Goal: Task Accomplishment & Management: Complete application form

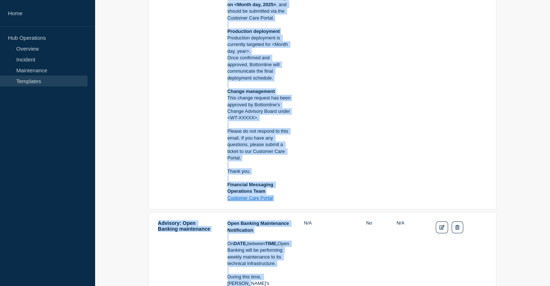
scroll to position [512, 0]
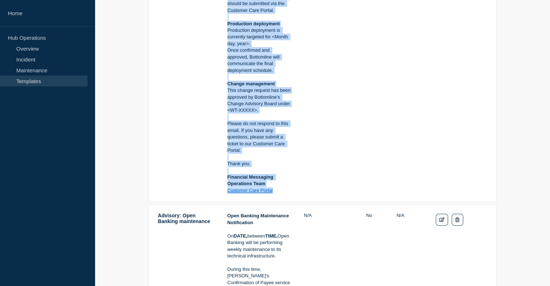
drag, startPoint x: 158, startPoint y: 64, endPoint x: 290, endPoint y: 186, distance: 179.7
copy tr "<Service Name & Version> - <UAT/PROD> - <DD/MMM/YYYY> - <WT-XXXXX> Maintenance …"
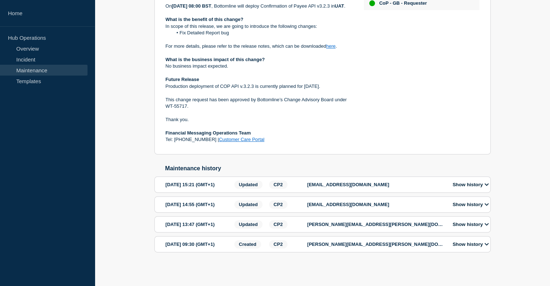
scroll to position [251, 0]
click at [437, 182] on p "[EMAIL_ADDRESS][DOMAIN_NAME]" at bounding box center [375, 184] width 137 height 5
click at [488, 182] on icon at bounding box center [487, 184] width 4 height 5
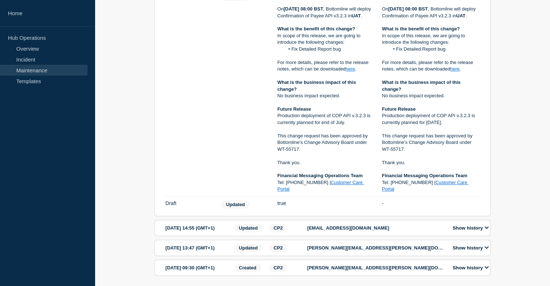
scroll to position [495, 0]
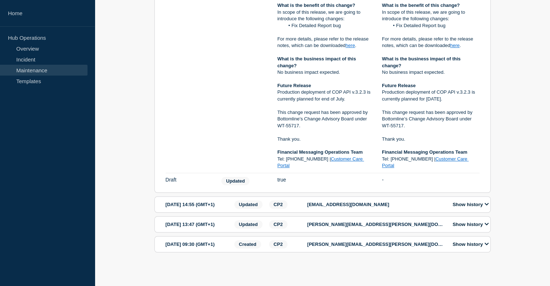
click at [485, 201] on button "Show history" at bounding box center [471, 204] width 41 height 6
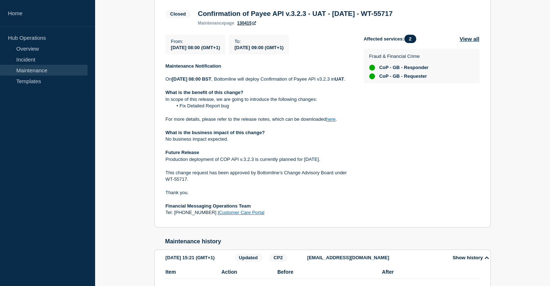
scroll to position [158, 0]
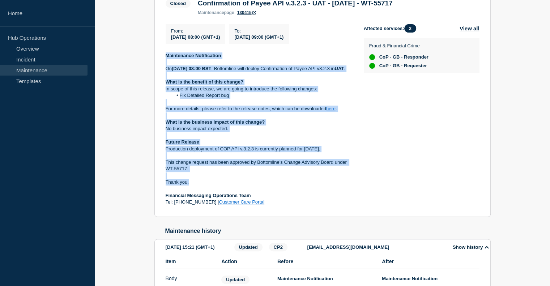
drag, startPoint x: 166, startPoint y: 57, endPoint x: 216, endPoint y: 191, distance: 142.9
click at [216, 191] on div "Maintenance Notification On July 9, 2025, at 08:00 BST , Bottomline will deploy…" at bounding box center [259, 128] width 187 height 153
copy div "Maintenance Notification On July 9, 2025, at 08:00 BST , Bottomline will deploy…"
click at [301, 186] on p "Thank you." at bounding box center [259, 182] width 187 height 7
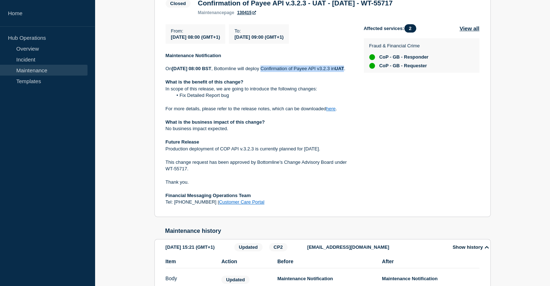
drag, startPoint x: 280, startPoint y: 71, endPoint x: 179, endPoint y: 78, distance: 100.8
click at [179, 72] on p "On July 9, 2025, at 08:00 BST , Bottomline will deploy Confirmation of Payee AP…" at bounding box center [259, 68] width 187 height 7
copy p "Confirmation of Payee API v3.2.3 in UAT"
click at [342, 112] on p "For more details, please refer to the release notes, which can be downloaded he…" at bounding box center [259, 109] width 187 height 7
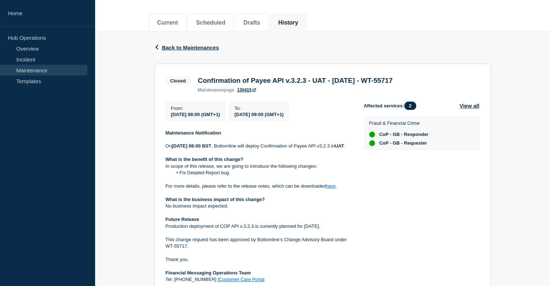
scroll to position [80, 0]
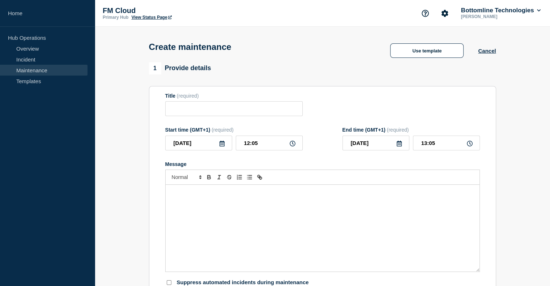
click at [29, 68] on link "Maintenance" at bounding box center [44, 70] width 88 height 11
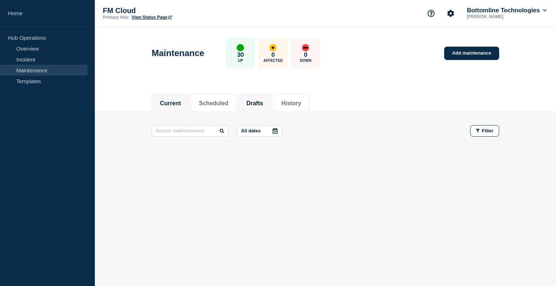
click at [260, 105] on button "Drafts" at bounding box center [254, 103] width 17 height 7
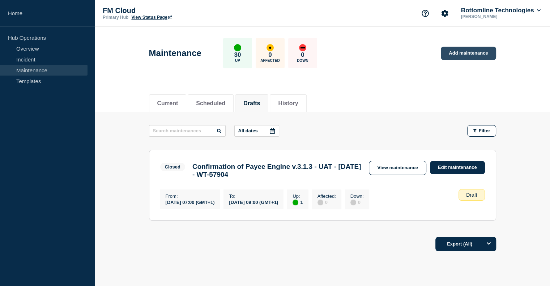
click at [457, 54] on link "Add maintenance" at bounding box center [468, 53] width 55 height 13
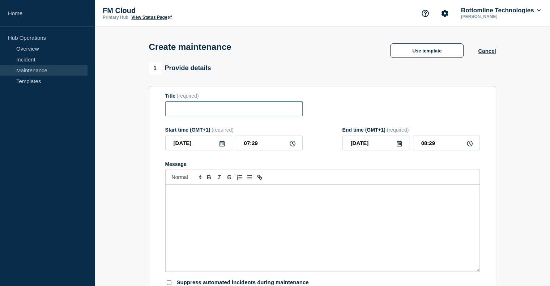
click at [243, 110] on input "Title" at bounding box center [233, 108] width 137 height 15
click at [207, 111] on input "Title" at bounding box center [233, 108] width 137 height 15
paste input "Confirmation of Payee API v.3.2.3 - UAT - 09/JUL/2025 - WT-55717"
type input "Confirmation of Payee API v.3.2.3 - UAT - [DATE] - WT-55717"
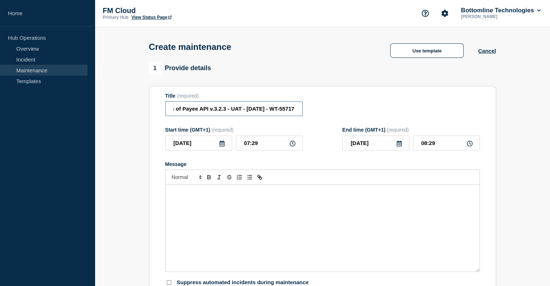
click at [223, 111] on input "Confirmation of Payee API v.3.2.3 - UAT - [DATE] - WT-55717" at bounding box center [233, 108] width 137 height 15
click at [223, 111] on input "Confirmation of Payee API v.3.2.3 - UAT - 09/JUL/2025 - WT-55717" at bounding box center [233, 108] width 137 height 15
click at [311, 156] on form "Title (required) Start time (GMT+1) (required) 2025-09-25 07:29 End time (GMT+1…" at bounding box center [322, 189] width 315 height 193
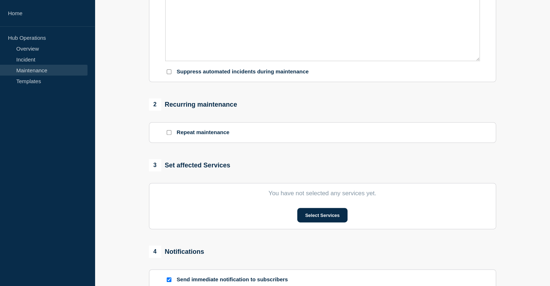
scroll to position [231, 0]
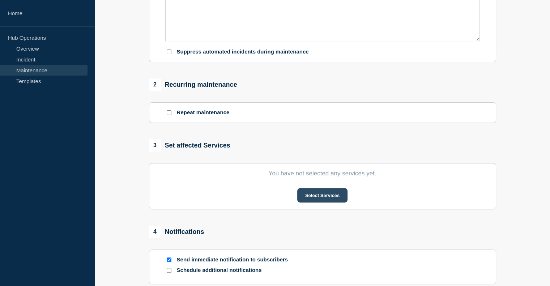
click at [312, 197] on button "Select Services" at bounding box center [322, 195] width 50 height 14
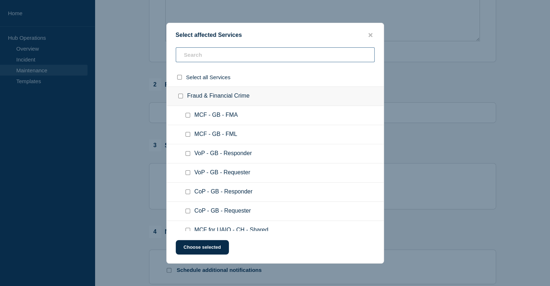
click at [249, 60] on input "text" at bounding box center [275, 54] width 199 height 15
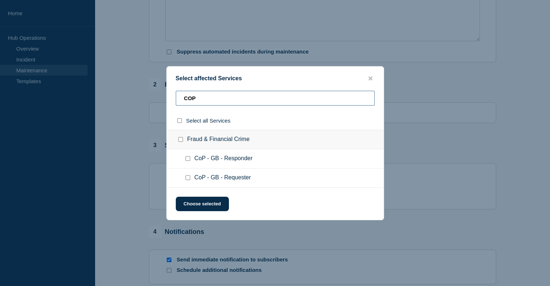
type input "COP"
click at [189, 161] on input "CoP - GB - Responder checkbox" at bounding box center [188, 158] width 5 height 5
checkbox input "true"
click at [187, 176] on input "CoP - GB - Requester checkbox" at bounding box center [188, 177] width 5 height 5
checkbox input "true"
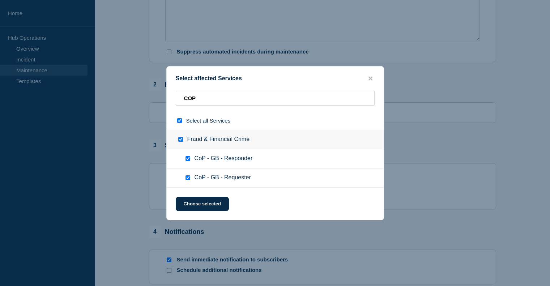
checkbox input "true"
click at [193, 203] on button "Choose selected" at bounding box center [202, 204] width 53 height 14
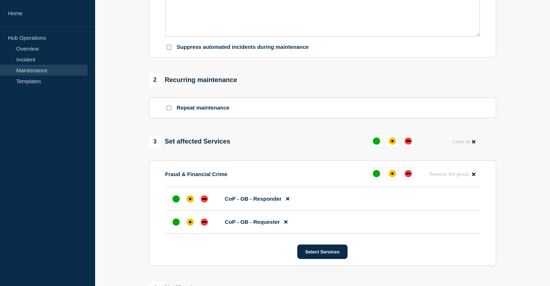
scroll to position [235, 0]
click at [379, 180] on button at bounding box center [376, 173] width 13 height 13
click at [388, 178] on div "affected" at bounding box center [389, 173] width 7 height 7
click at [391, 160] on button "Reset" at bounding box center [390, 160] width 15 height 6
click at [379, 180] on button at bounding box center [376, 173] width 13 height 13
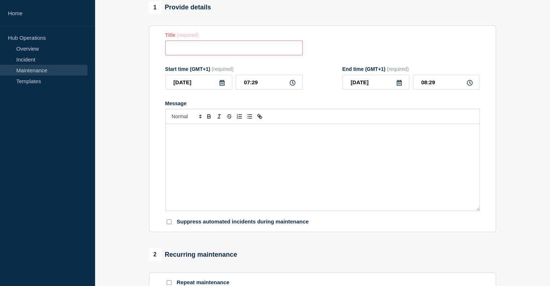
scroll to position [60, 0]
click at [222, 86] on icon at bounding box center [222, 83] width 6 height 6
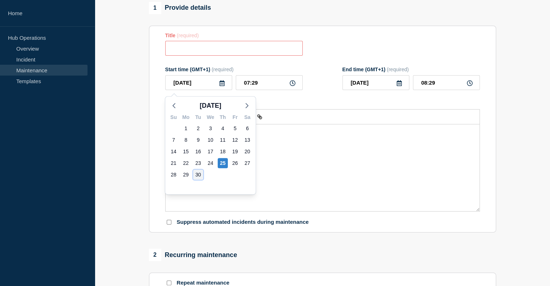
click at [195, 176] on div "30" at bounding box center [198, 175] width 10 height 10
type input "2025-09-30"
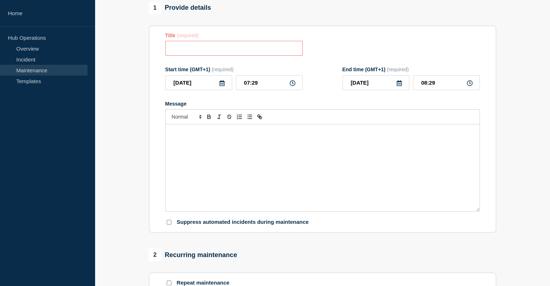
click at [291, 85] on icon at bounding box center [293, 83] width 6 height 6
click at [254, 87] on input "07:29" at bounding box center [269, 82] width 67 height 15
click at [293, 85] on icon at bounding box center [293, 83] width 6 height 6
click at [257, 87] on input "07:29" at bounding box center [269, 82] width 67 height 15
click at [249, 85] on input "07:29" at bounding box center [269, 82] width 67 height 15
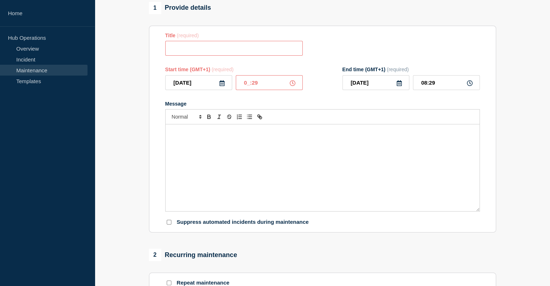
type input "00:29"
type input "01:29"
type input "08:00"
type input "09:00"
click at [209, 50] on input "Title" at bounding box center [233, 48] width 137 height 15
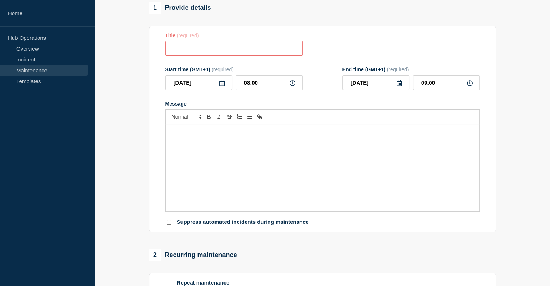
paste input "Confirmation of Payee API v.3.2.3 - UAT - 09/JUL/2025 - WT-55717"
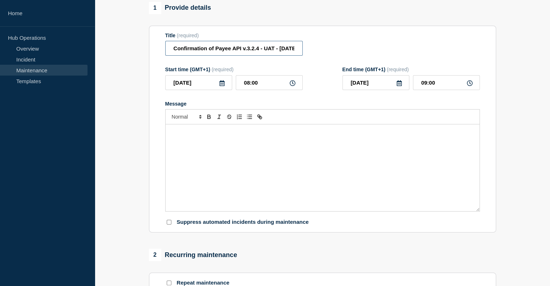
click at [282, 50] on input "Confirmation of Payee API v.3.2.4 - UAT - 09/JUL/2025 - WT-55717" at bounding box center [233, 48] width 137 height 15
click at [284, 50] on input "Confirmation of Payee API v.3.2.4 - UAT - 09/JUL/2025 - WT-55717" at bounding box center [233, 48] width 137 height 15
click at [282, 52] on input "Confirmation of Payee API v.3.2.4 - UAT - 29/SEPT/2025 - WT-55717" at bounding box center [233, 48] width 137 height 15
type input "Confirmation of Payee API v.3.2.4 - UAT - 29/SEPT/2025 - WT-59585"
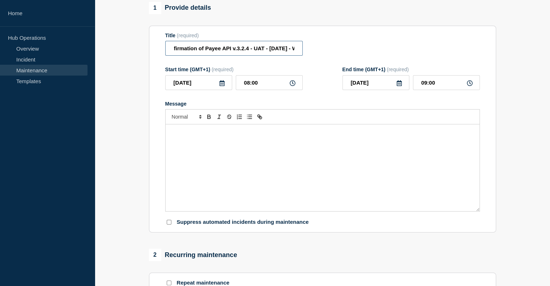
scroll to position [0, 0]
click at [399, 86] on icon at bounding box center [399, 83] width 5 height 6
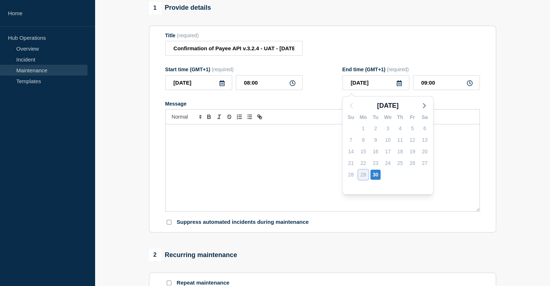
click at [363, 173] on div "29" at bounding box center [363, 175] width 10 height 10
click at [363, 175] on div "29" at bounding box center [363, 175] width 10 height 10
click at [219, 85] on icon at bounding box center [222, 83] width 6 height 6
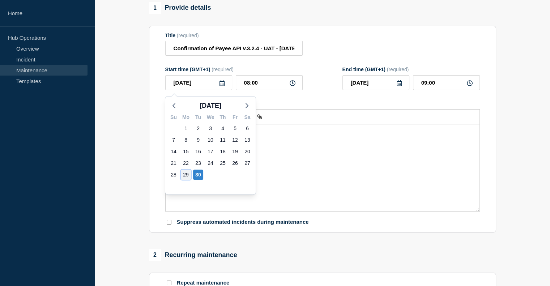
click at [187, 174] on div "29" at bounding box center [186, 175] width 10 height 10
type input "2025-09-29"
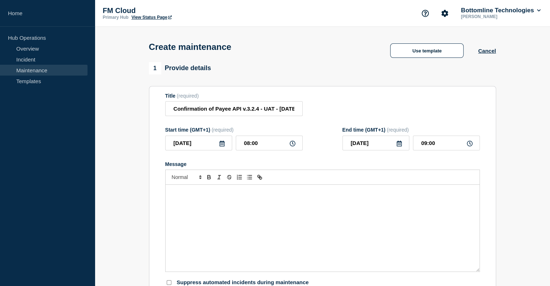
click at [314, 201] on div "Message" at bounding box center [323, 228] width 314 height 87
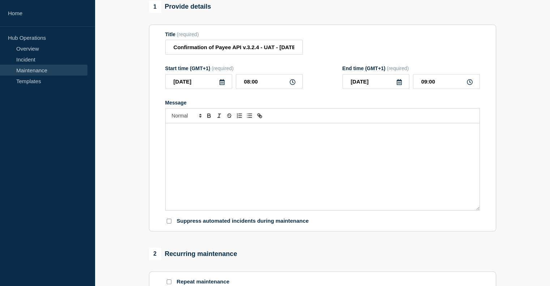
scroll to position [62, 0]
click at [233, 131] on p "Message" at bounding box center [322, 130] width 303 height 7
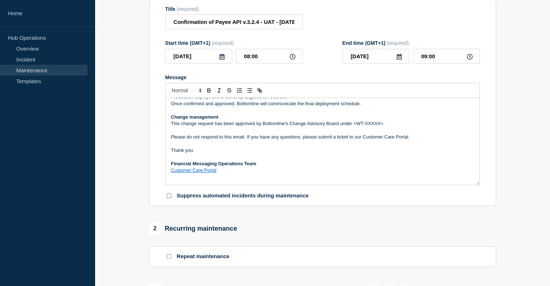
scroll to position [142, 0]
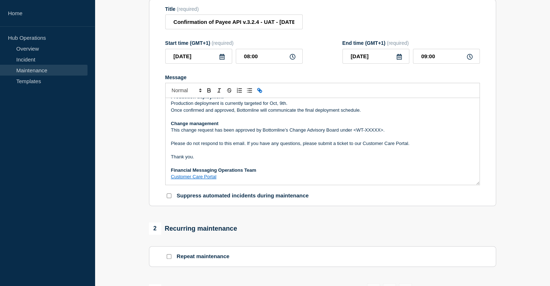
click at [365, 133] on span "This change request has been approved by Bottomline’s Change Advisory Board und…" at bounding box center [278, 129] width 214 height 5
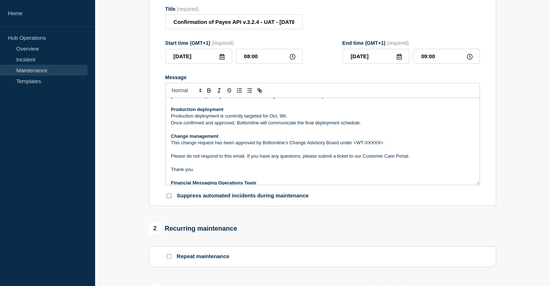
scroll to position [132, 0]
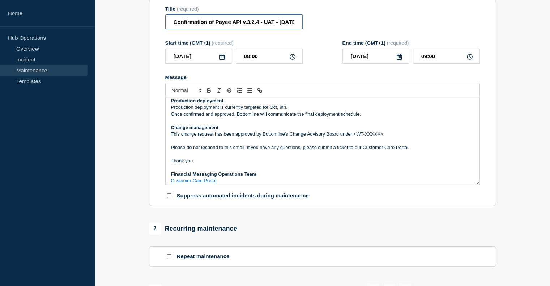
click at [248, 20] on input "Confirmation of Payee API v.3.2.4 - UAT - 29/SEPT/2025 - WT-59585" at bounding box center [233, 21] width 137 height 15
drag, startPoint x: 279, startPoint y: 20, endPoint x: 298, endPoint y: 22, distance: 18.6
click at [298, 22] on input "Confirmation of Payee API v.3.2.4 - UAT - 29/SEPT/2025 - WT-59585" at bounding box center [233, 21] width 137 height 15
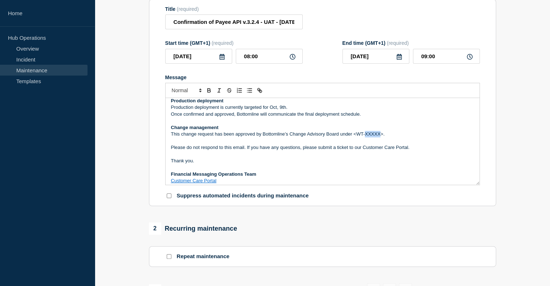
drag, startPoint x: 365, startPoint y: 142, endPoint x: 380, endPoint y: 143, distance: 14.5
click at [380, 137] on span "This change request has been approved by Bottomline’s Change Advisory Board und…" at bounding box center [278, 133] width 214 height 5
paste div "Message"
click at [356, 137] on span "This change request has been approved by Bottomline’s Change Advisory Board und…" at bounding box center [275, 133] width 208 height 5
drag, startPoint x: 354, startPoint y: 142, endPoint x: 374, endPoint y: 142, distance: 20.6
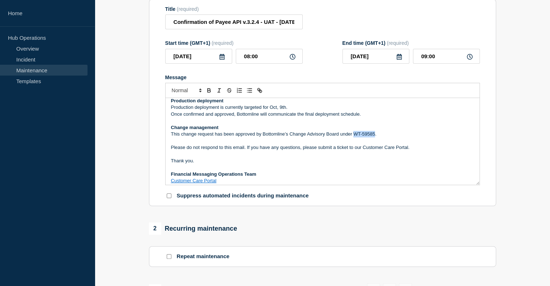
click at [374, 137] on span "This change request has been approved by Bottomline’s Change Advisory Board und…" at bounding box center [274, 133] width 206 height 5
copy span "WT-59585"
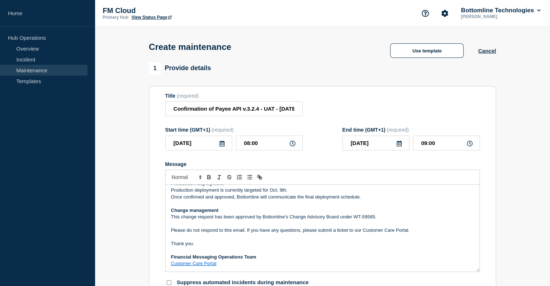
click at [316, 83] on div "1 Provide details Title (required) Confirmation of Payee API v.3.2.4 - UAT - 29…" at bounding box center [322, 177] width 347 height 231
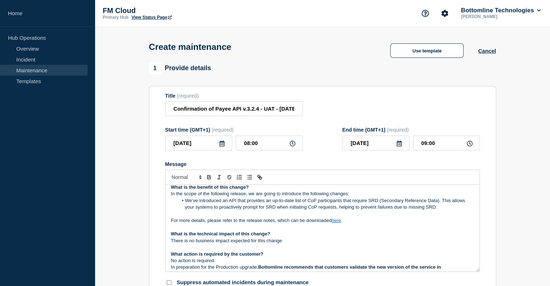
scroll to position [32, 0]
drag, startPoint x: 336, startPoint y: 230, endPoint x: 379, endPoint y: 244, distance: 44.5
click at [362, 243] on link at bounding box center [353, 240] width 17 height 5
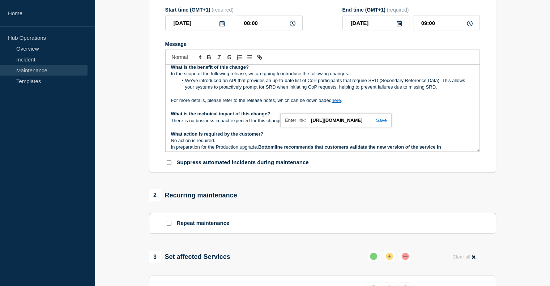
scroll to position [122, 0]
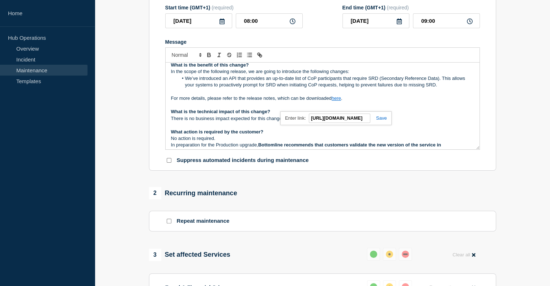
click at [284, 128] on p "Message" at bounding box center [322, 125] width 303 height 7
drag, startPoint x: 337, startPoint y: 107, endPoint x: 309, endPoint y: 125, distance: 33.4
click at [309, 123] on link "https://bottomline.thruinc.net/Publishing/Link.aspx?LinkID=XXXXXXXXX" at bounding box center [320, 118] width 50 height 9
click at [362, 120] on link at bounding box center [353, 117] width 17 height 5
paste input "Maintenance Notification On Monday 29th September 2025, between 08:00 and 09:00…"
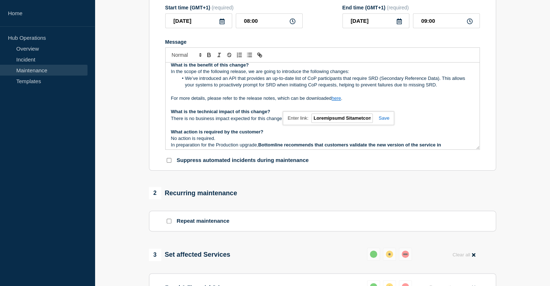
scroll to position [0, 3275]
type input "Maintenance Notification On Monday 29th September 2025, between 08:00 and 09:00…"
click at [385, 120] on link at bounding box center [381, 117] width 17 height 5
click at [337, 101] on link "here" at bounding box center [336, 97] width 9 height 5
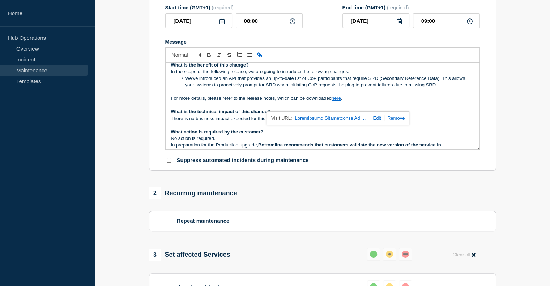
click at [344, 123] on link at bounding box center [331, 118] width 72 height 9
click at [297, 135] on p "What action is required by the customer?" at bounding box center [322, 132] width 303 height 7
click at [280, 121] on span "There is no business impact expected for this change" at bounding box center [226, 118] width 111 height 5
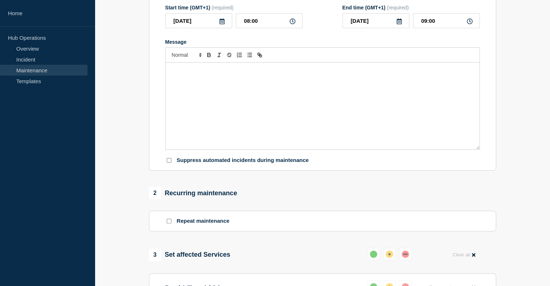
click at [228, 73] on p "Message" at bounding box center [322, 70] width 303 height 7
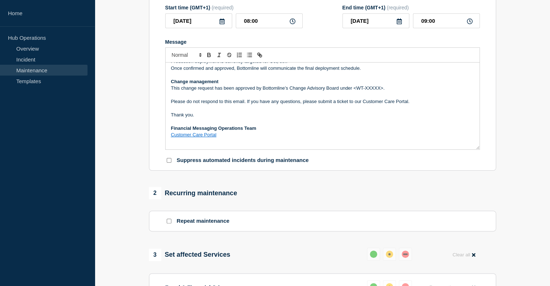
scroll to position [145, 0]
click at [365, 91] on span "This change request has been approved by Bottomline’s Change Advisory Board und…" at bounding box center [278, 87] width 214 height 5
click at [355, 91] on span "This change request has been approved by Bottomline’s Change Advisory Board und…" at bounding box center [275, 87] width 208 height 5
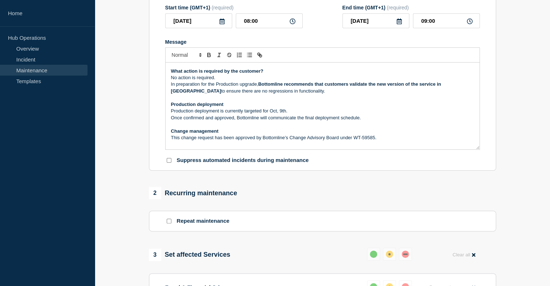
scroll to position [42, 0]
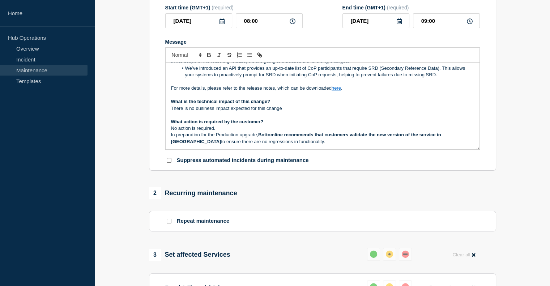
click at [355, 91] on p "For more details, please refer to the release notes, which can be downloaded he…" at bounding box center [322, 88] width 303 height 7
click at [337, 91] on link "here" at bounding box center [336, 87] width 9 height 5
click at [336, 110] on link "https://bottomlinetechnologieseur.sharepoint.com/:b:/r/sites/FMProcesses/Shared…" at bounding box center [320, 107] width 50 height 9
click at [309, 132] on p "No action is required." at bounding box center [322, 128] width 303 height 7
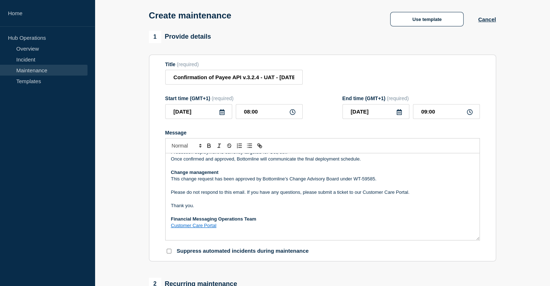
scroll to position [71, 0]
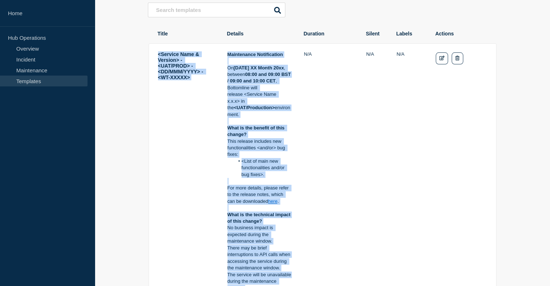
scroll to position [93, 0]
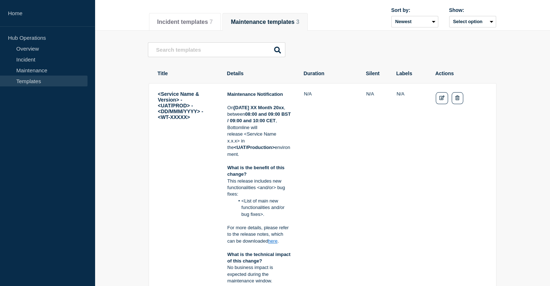
scroll to position [67, 0]
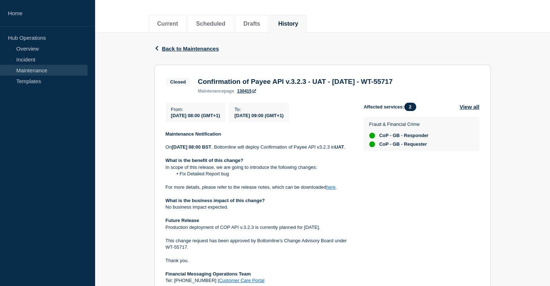
drag, startPoint x: 197, startPoint y: 81, endPoint x: 443, endPoint y: 82, distance: 245.9
click at [396, 82] on div "Confirmation of Payee API v.3.2.3 - UAT - [DATE] - WT-55717 maintenance page 13…" at bounding box center [295, 86] width 202 height 16
copy h3 "Confirmation of Payee API v.3.2.3 - UAT - [DATE] - WT-55717"
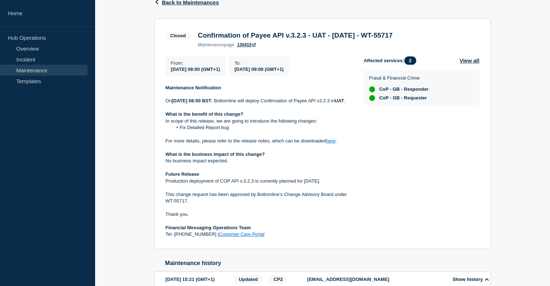
copy h3 "Confirmation of Payee API v.3.2.3 - UAT - 09/JUL/2025 - WT-55717"
